Goal: Information Seeking & Learning: Find specific fact

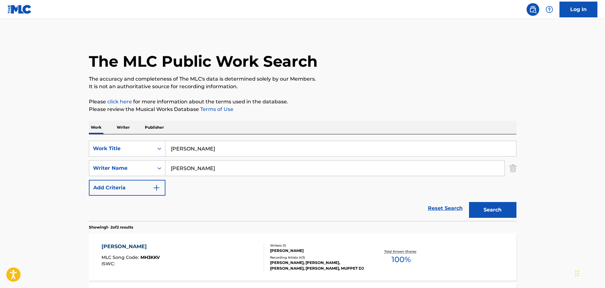
click at [186, 151] on input "[PERSON_NAME]" at bounding box center [340, 148] width 351 height 15
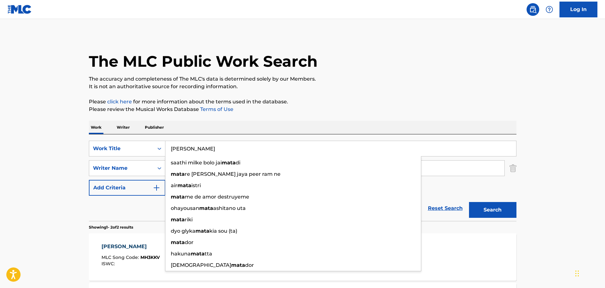
paste input "summer skies"
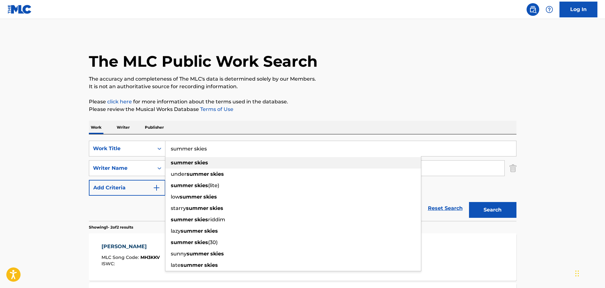
type input "summer skies"
click at [187, 162] on strong "summer" at bounding box center [182, 163] width 22 height 6
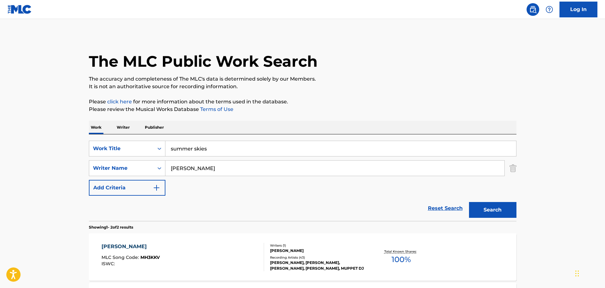
click at [188, 168] on input "[PERSON_NAME]" at bounding box center [334, 168] width 339 height 15
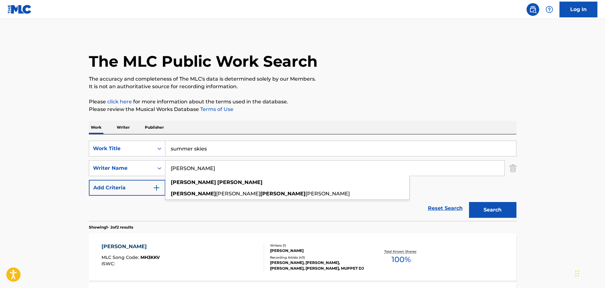
click at [188, 167] on input "[PERSON_NAME]" at bounding box center [334, 168] width 339 height 15
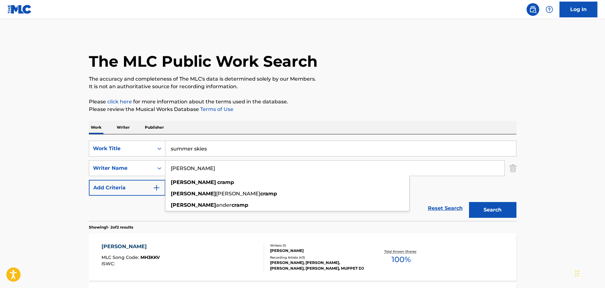
click at [469, 202] on button "Search" at bounding box center [492, 210] width 47 height 16
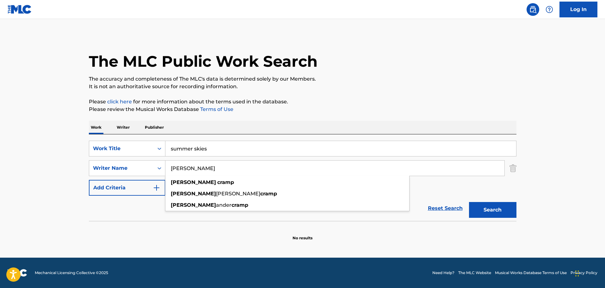
click at [197, 168] on input "[PERSON_NAME]" at bounding box center [334, 168] width 339 height 15
click at [198, 168] on input "[PERSON_NAME]" at bounding box center [334, 168] width 339 height 15
paste input "[PERSON_NAME]"
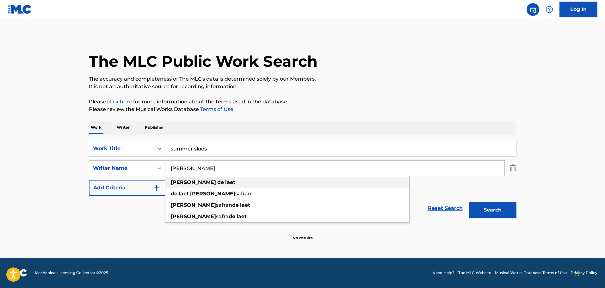
type input "[PERSON_NAME]"
click at [204, 182] on div "[PERSON_NAME]" at bounding box center [287, 182] width 244 height 11
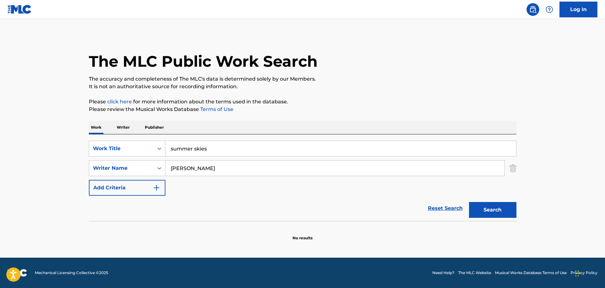
click at [488, 206] on button "Search" at bounding box center [492, 210] width 47 height 16
